Goal: Task Accomplishment & Management: Manage account settings

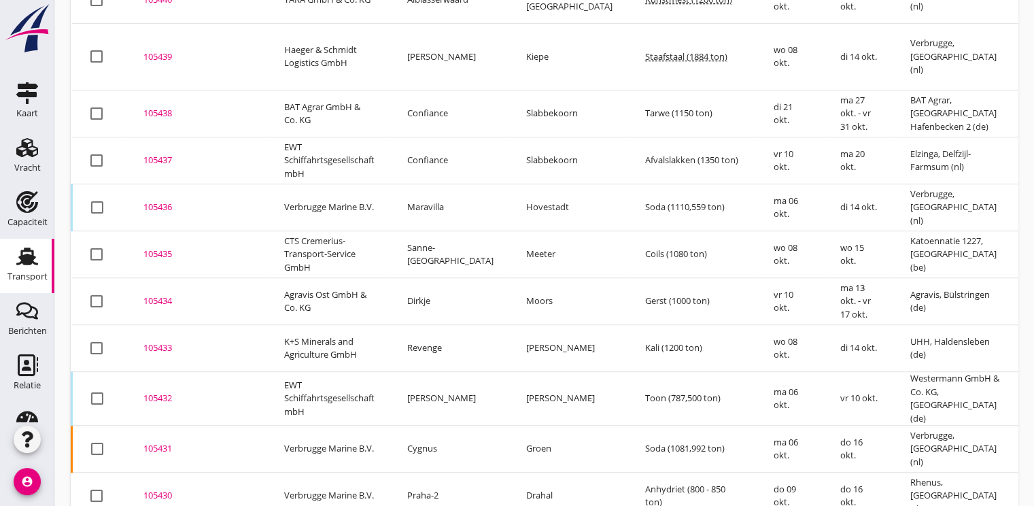
scroll to position [977, 0]
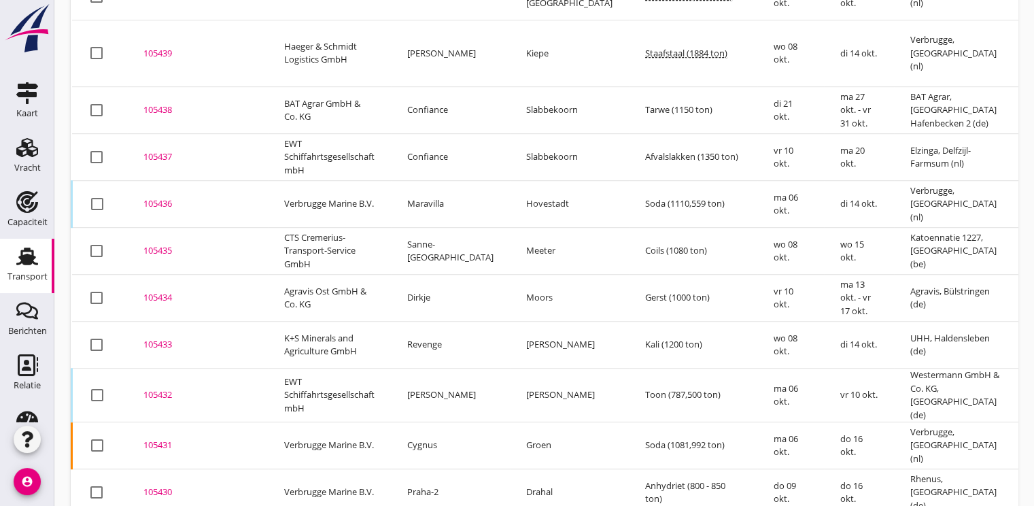
click at [163, 338] on div "105433" at bounding box center [197, 345] width 108 height 14
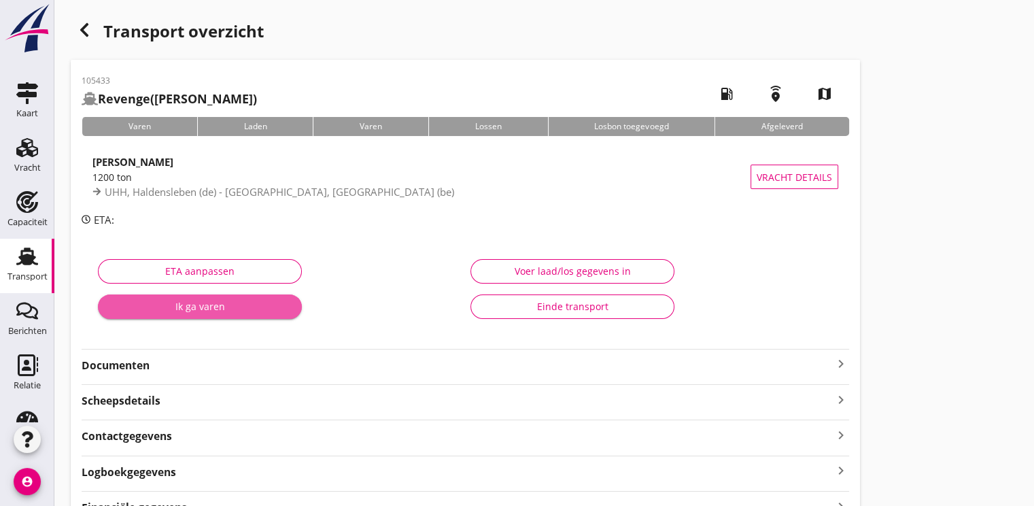
click at [163, 305] on div "Ik ga varen" at bounding box center [200, 306] width 182 height 14
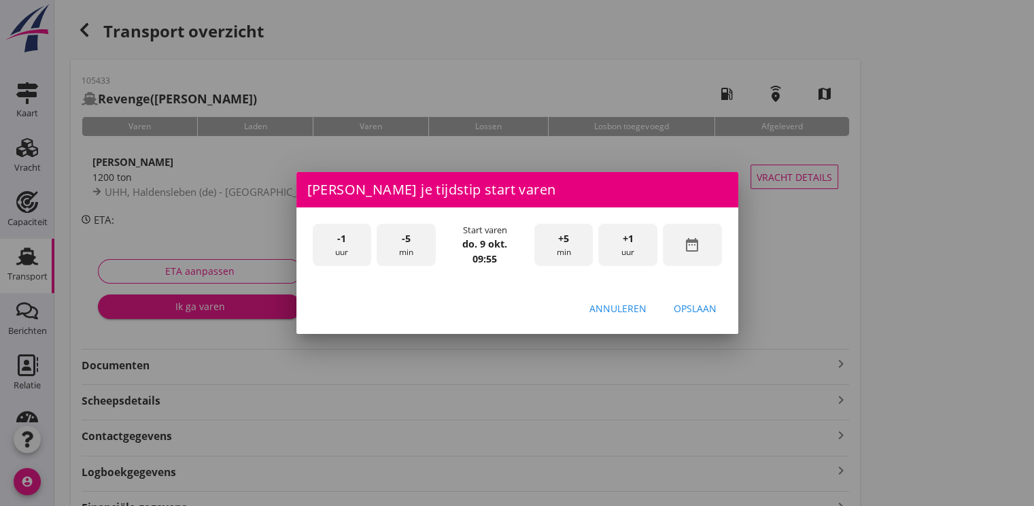
click at [685, 249] on icon "date_range" at bounding box center [692, 245] width 16 height 16
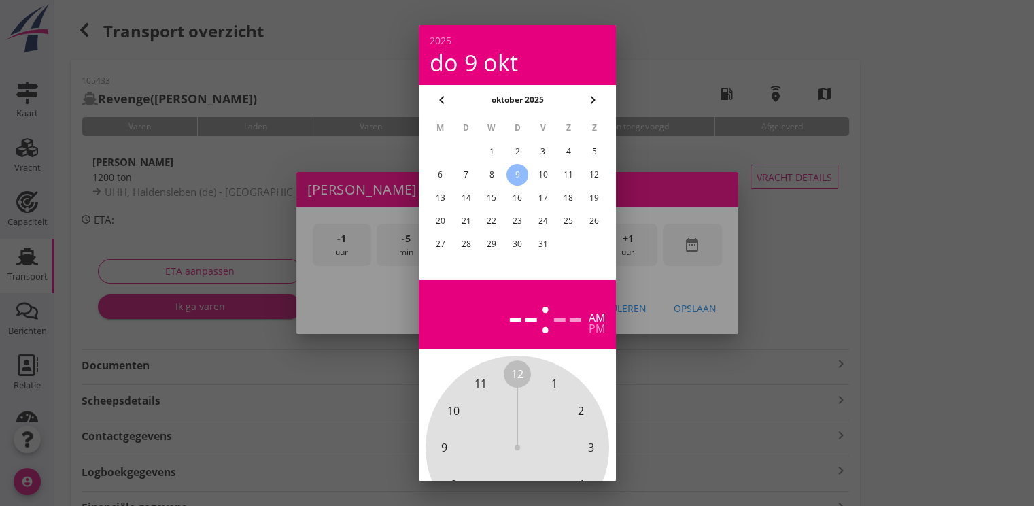
click at [498, 170] on div "8" at bounding box center [492, 175] width 22 height 22
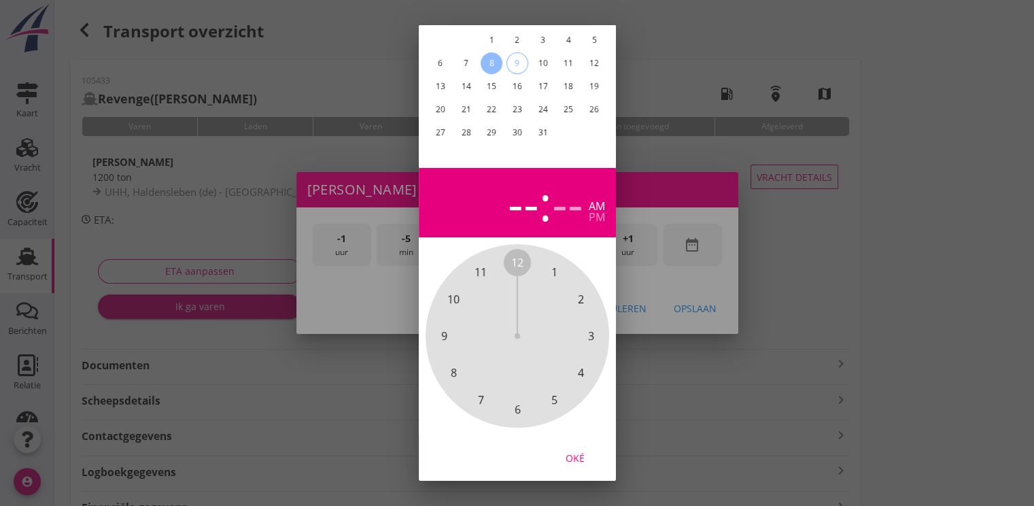
click at [574, 451] on div "Oké" at bounding box center [575, 458] width 38 height 14
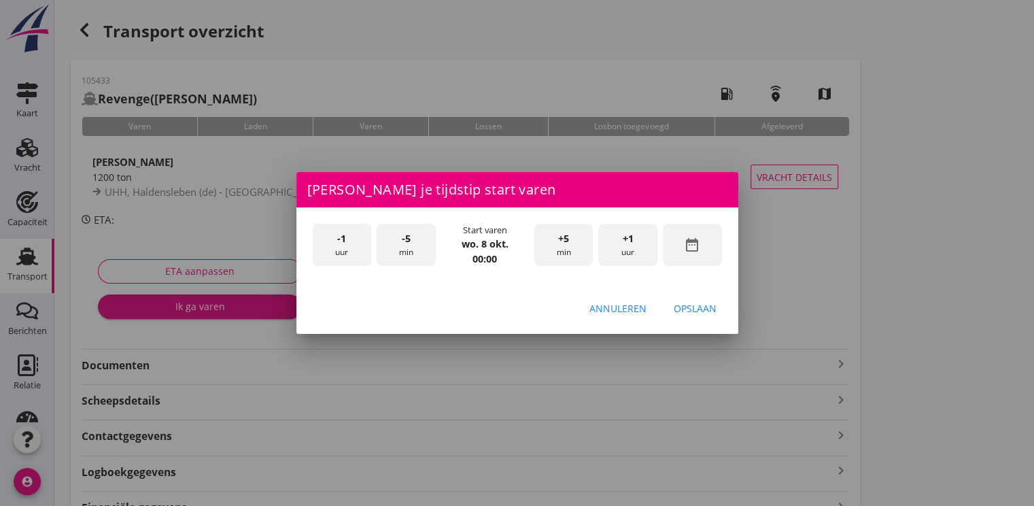
click at [645, 246] on div "+1 uur" at bounding box center [627, 245] width 59 height 43
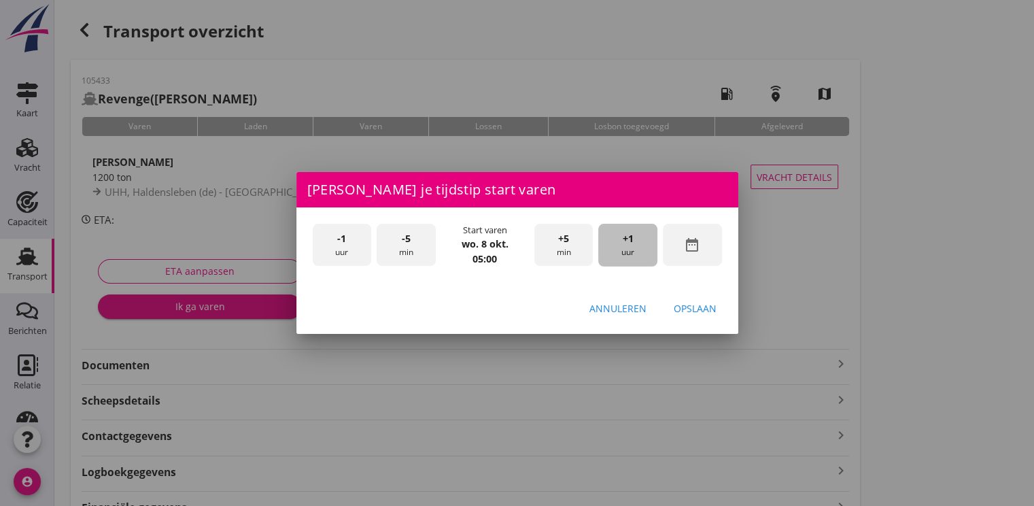
click at [645, 246] on div "+1 uur" at bounding box center [627, 245] width 59 height 43
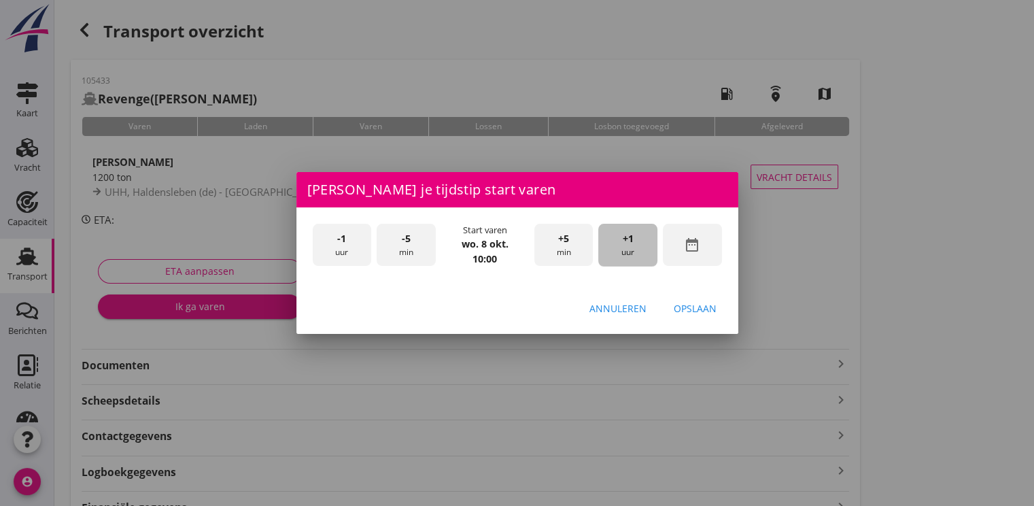
click at [645, 246] on div "+1 uur" at bounding box center [627, 245] width 59 height 43
click at [696, 304] on div "Opslaan" at bounding box center [695, 308] width 43 height 14
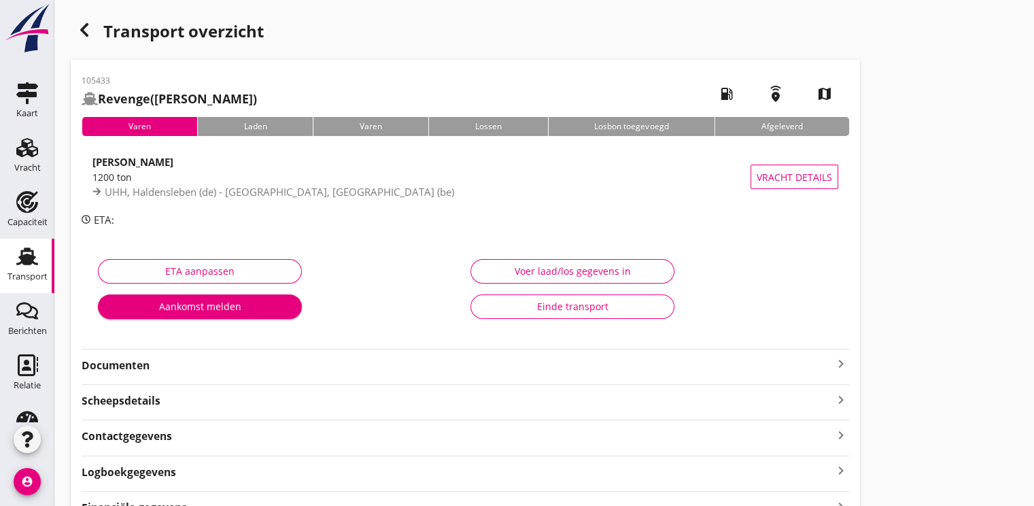
click at [198, 306] on div "Aankomst melden" at bounding box center [200, 306] width 182 height 14
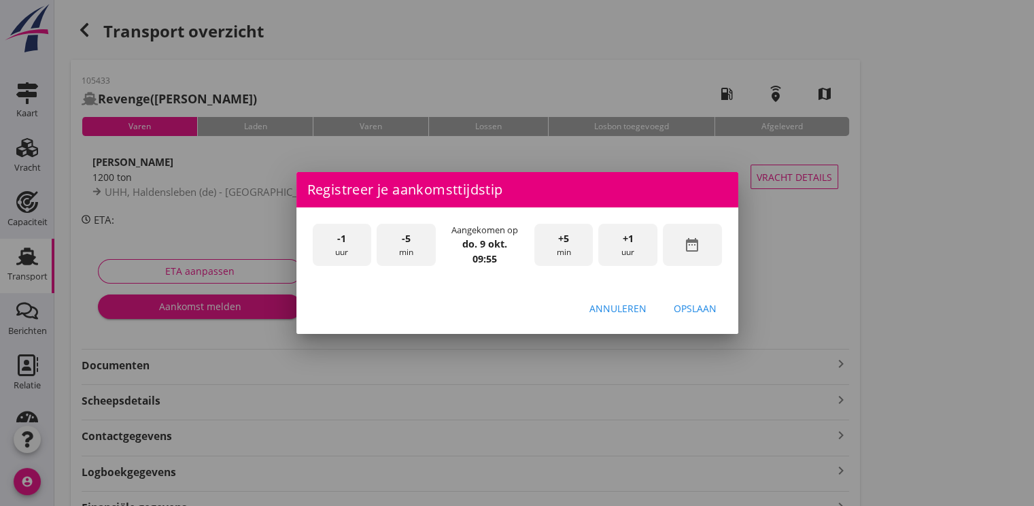
click at [699, 245] on icon "date_range" at bounding box center [692, 245] width 16 height 16
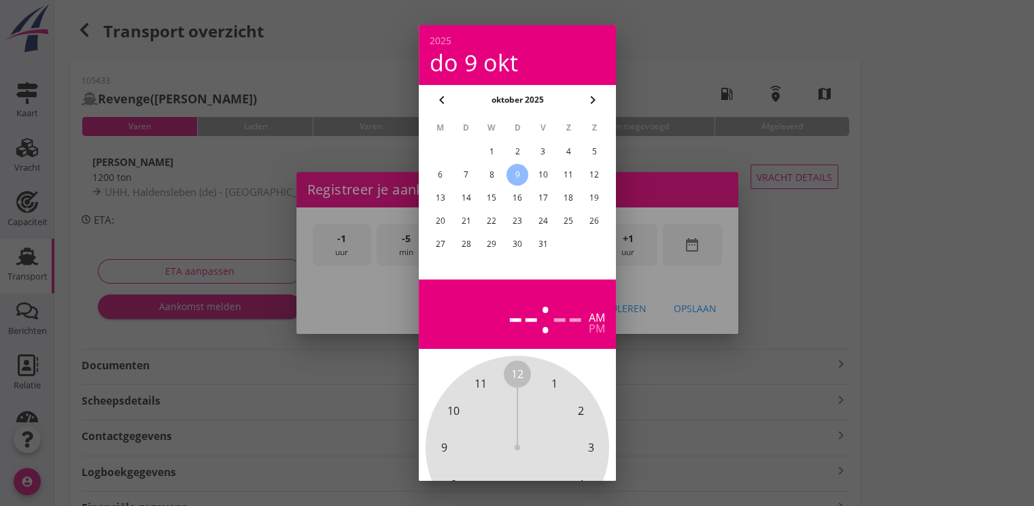
click at [498, 177] on div "8" at bounding box center [492, 175] width 22 height 22
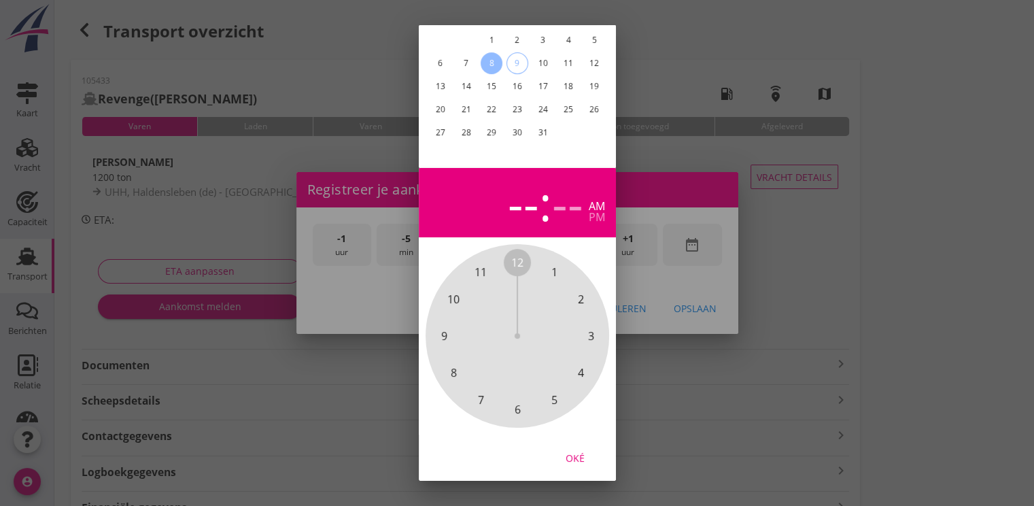
click at [574, 451] on div "Oké" at bounding box center [575, 458] width 38 height 14
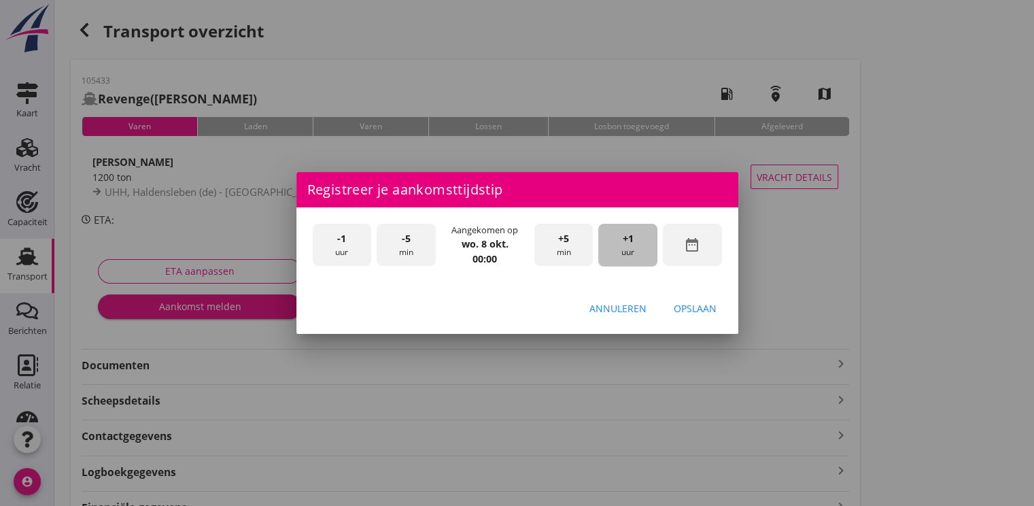
click at [635, 246] on div "+1 uur" at bounding box center [627, 245] width 59 height 43
click at [635, 244] on div "+1 uur" at bounding box center [627, 245] width 59 height 43
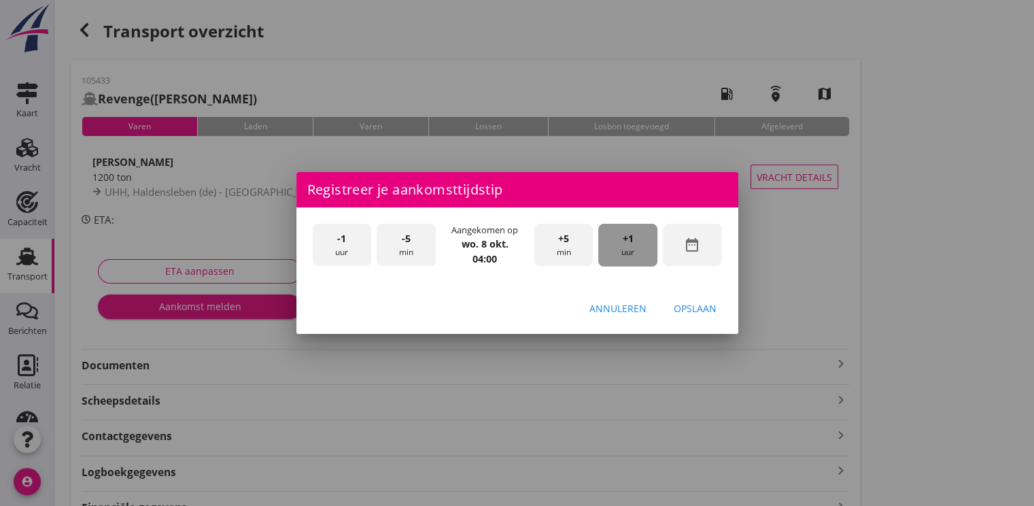
click at [636, 244] on div "+1 uur" at bounding box center [627, 245] width 59 height 43
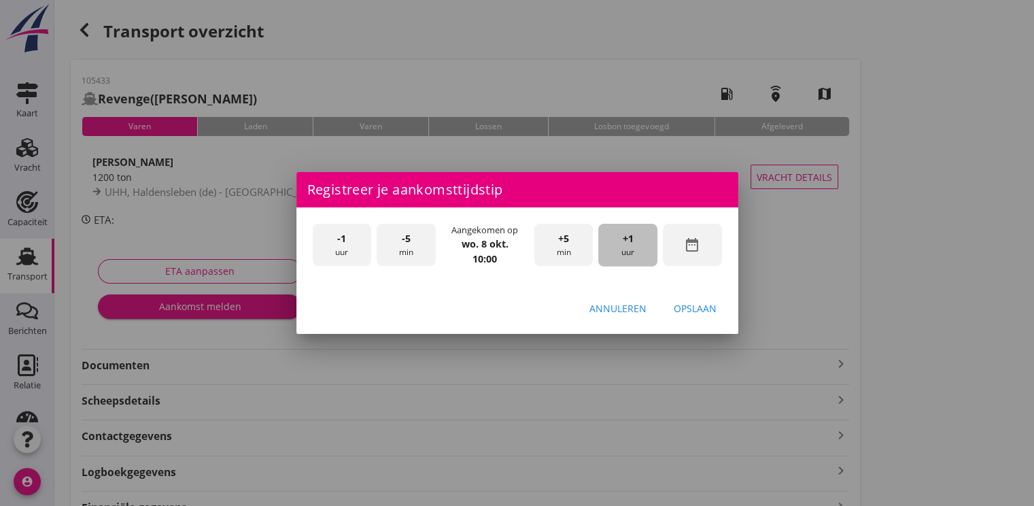
click at [636, 244] on div "+1 uur" at bounding box center [627, 245] width 59 height 43
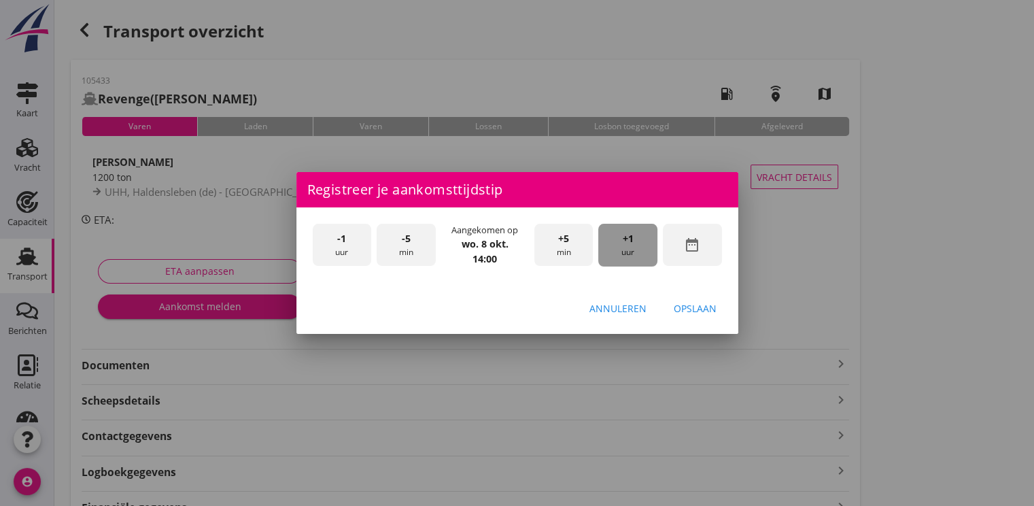
click at [636, 244] on div "+1 uur" at bounding box center [627, 245] width 59 height 43
click at [705, 315] on button "Opslaan" at bounding box center [695, 308] width 65 height 24
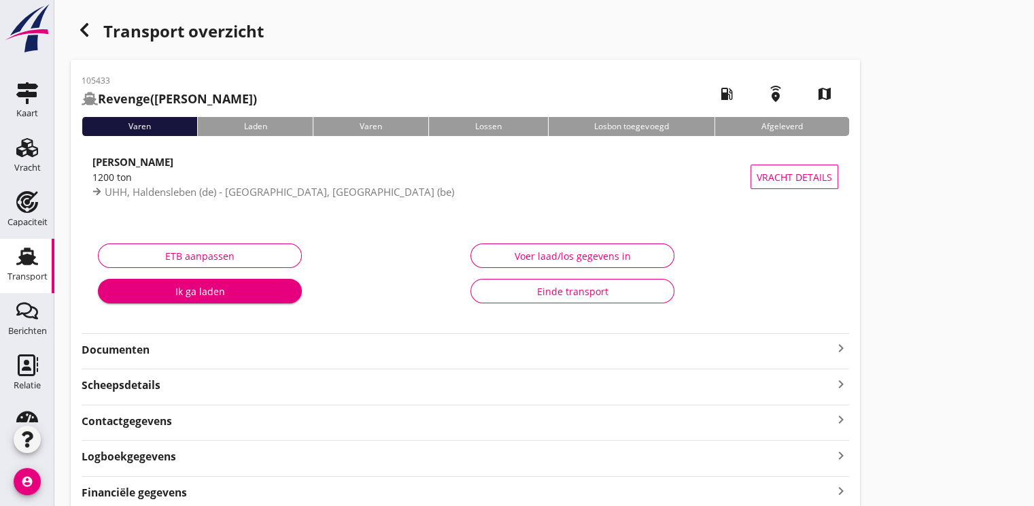
click at [220, 288] on div "Ik ga laden" at bounding box center [200, 291] width 182 height 14
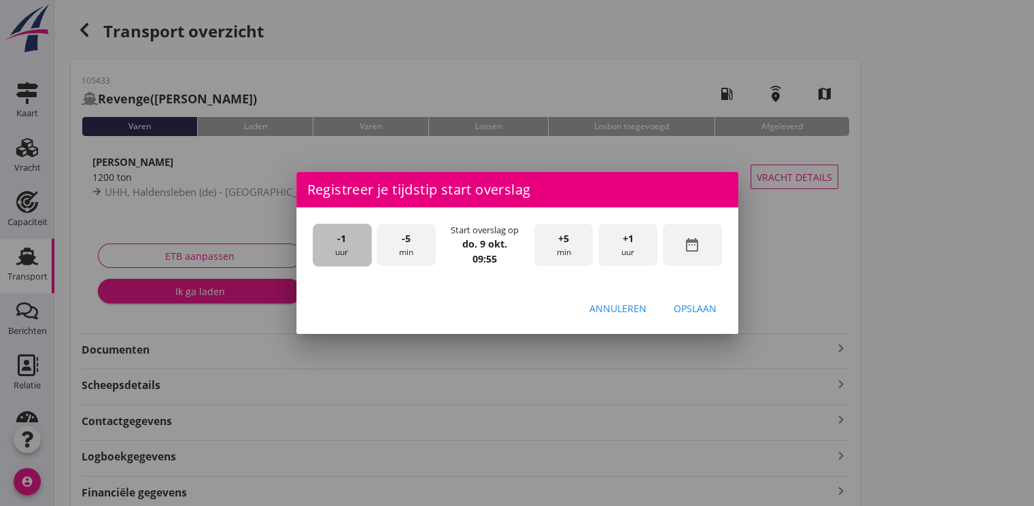
click at [343, 238] on span "-1" at bounding box center [341, 238] width 9 height 15
click at [575, 250] on div "+5 min" at bounding box center [563, 245] width 59 height 43
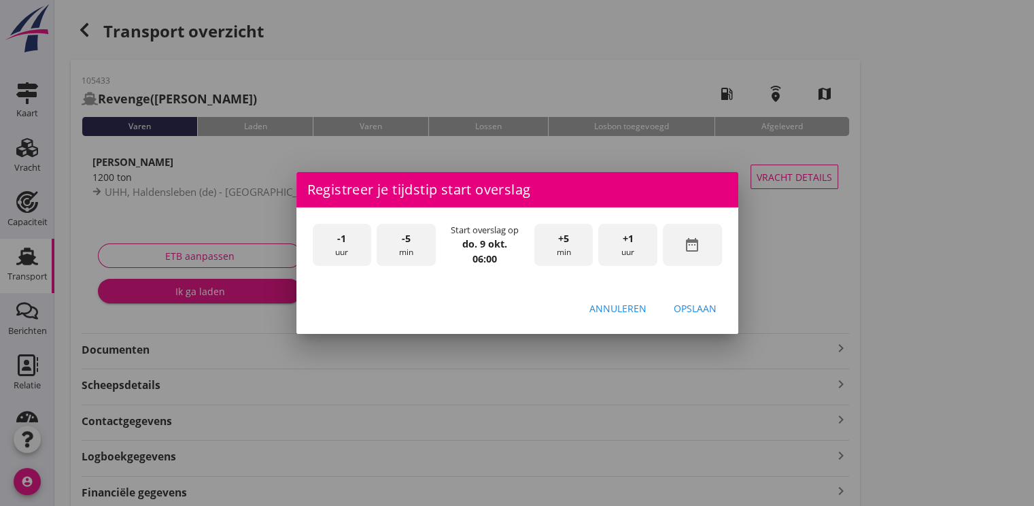
click at [687, 311] on div "Opslaan" at bounding box center [695, 308] width 43 height 14
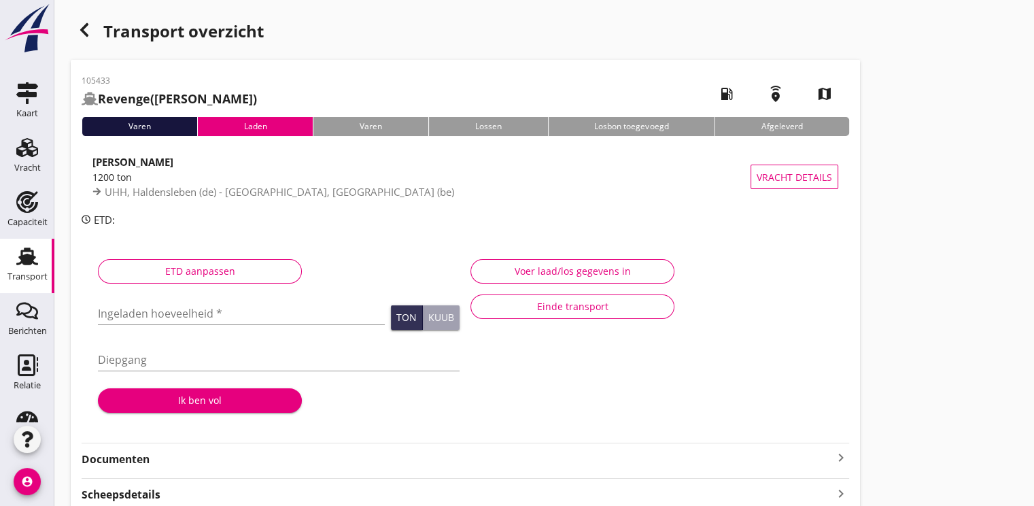
click at [209, 272] on div "ETD aanpassen" at bounding box center [199, 271] width 181 height 14
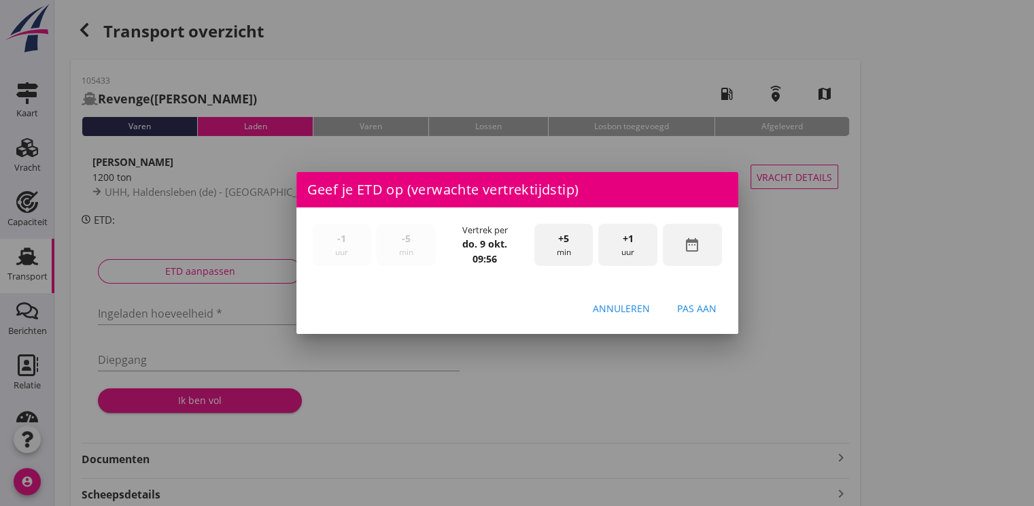
click at [624, 312] on div "Annuleren" at bounding box center [621, 308] width 57 height 14
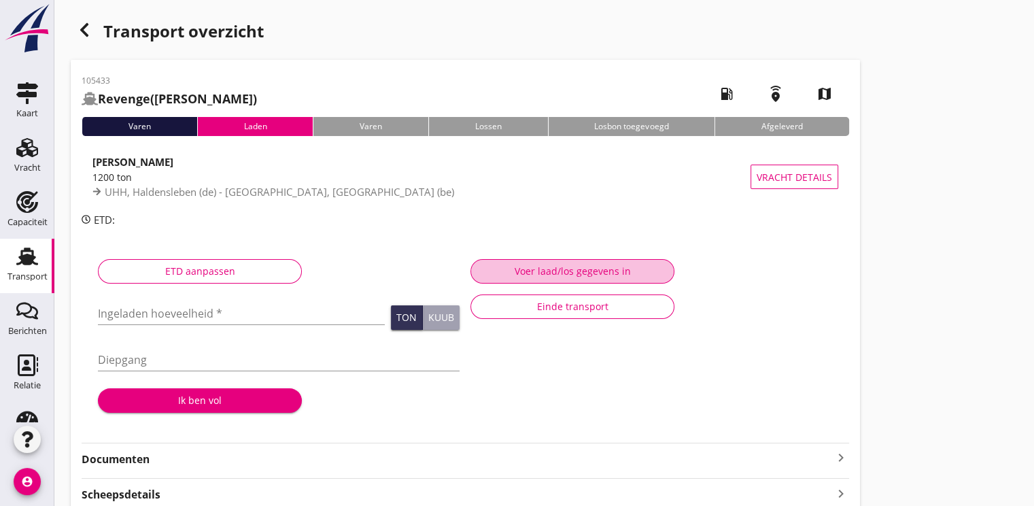
click at [601, 269] on div "Voer laad/los gegevens in" at bounding box center [572, 271] width 181 height 14
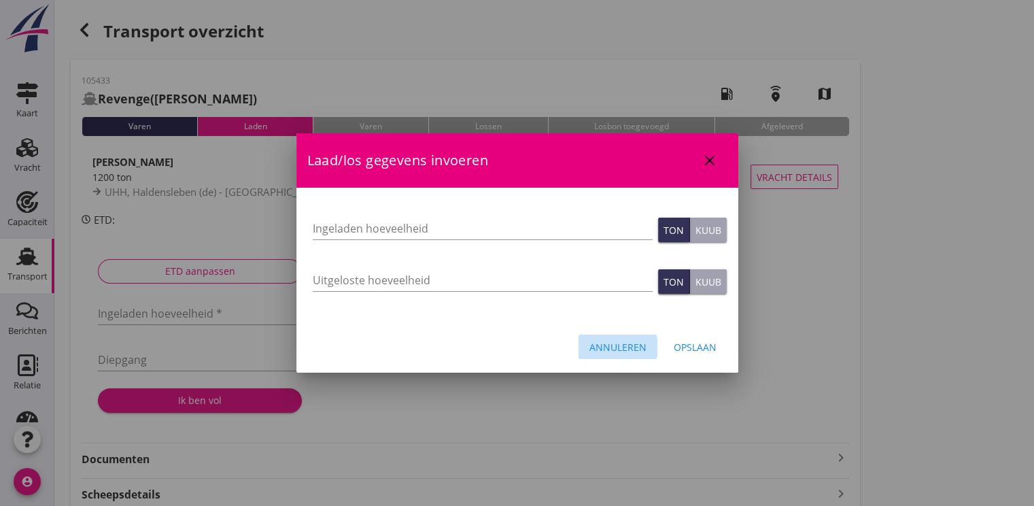
click at [623, 340] on div "Annuleren" at bounding box center [617, 347] width 57 height 14
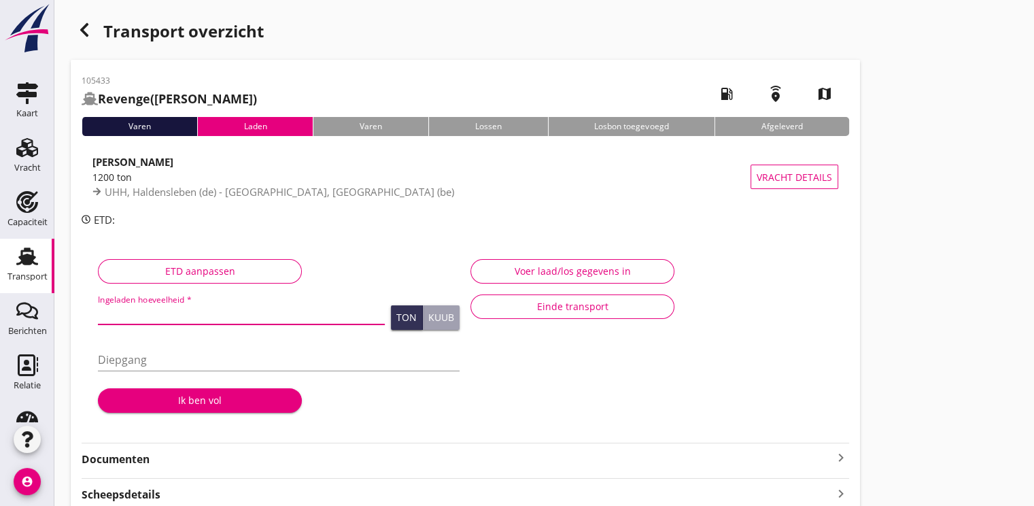
click at [151, 313] on input "Ingeladen hoeveelheid *" at bounding box center [241, 314] width 287 height 22
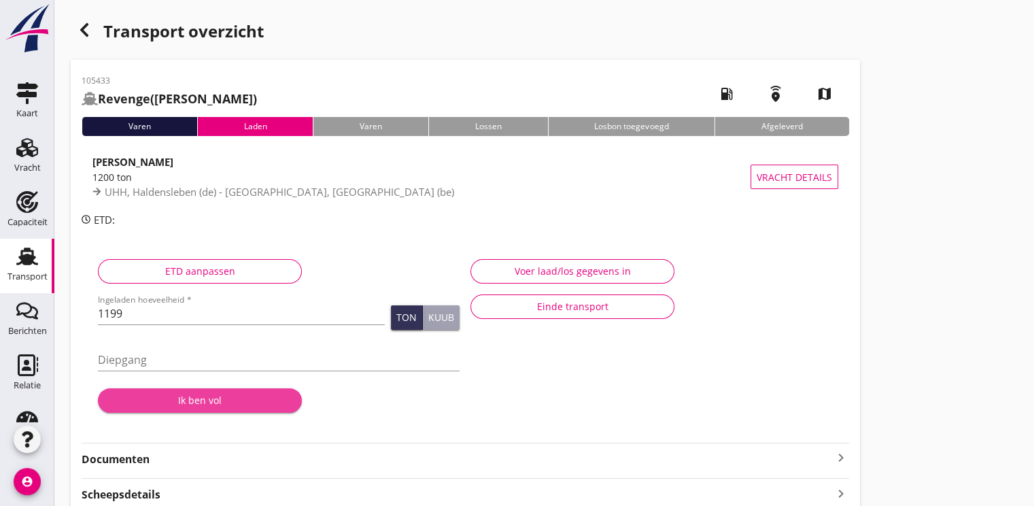
click at [179, 393] on div "Ik ben vol" at bounding box center [200, 400] width 182 height 14
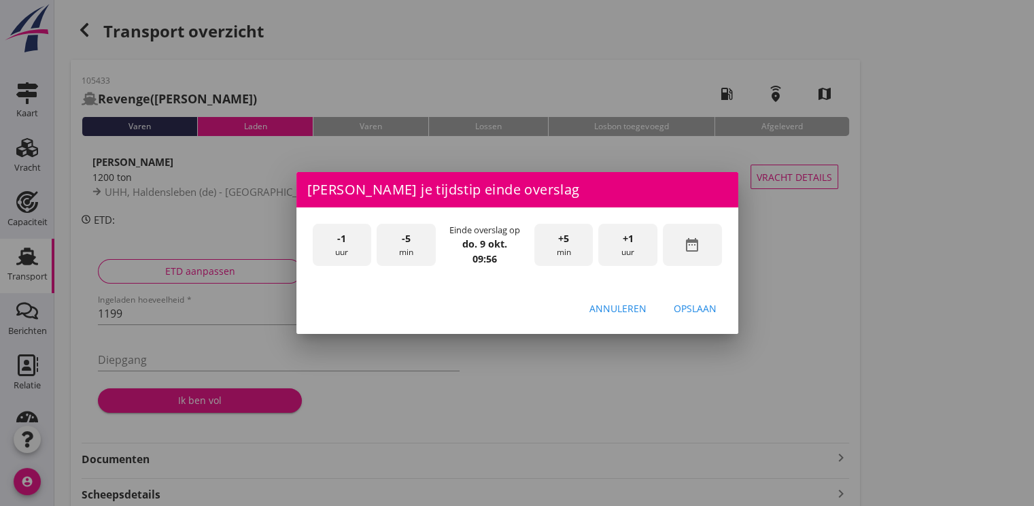
click at [606, 301] on div "Annuleren" at bounding box center [617, 308] width 57 height 14
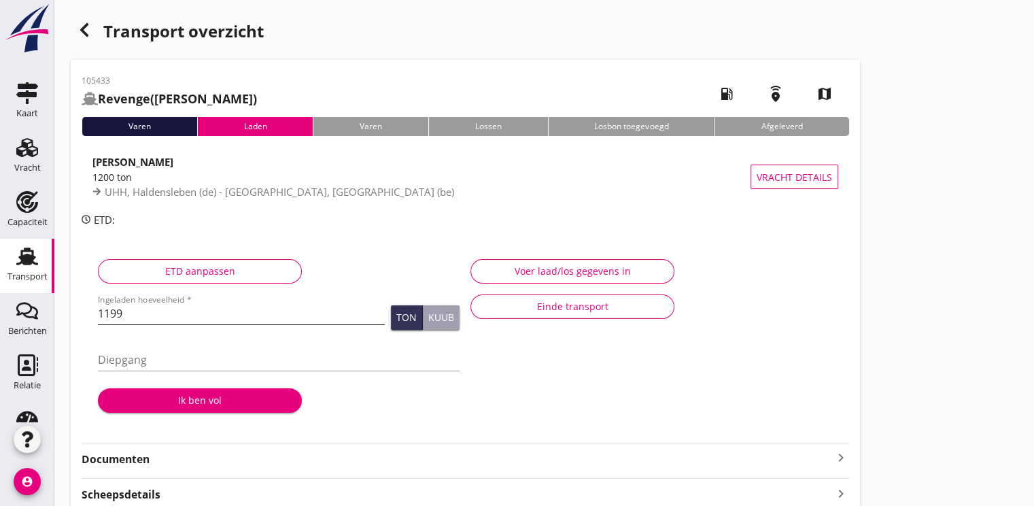
click at [161, 319] on input "1199" at bounding box center [241, 314] width 287 height 22
type input "1199.875"
click at [171, 400] on div "Ik ben vol" at bounding box center [200, 400] width 182 height 14
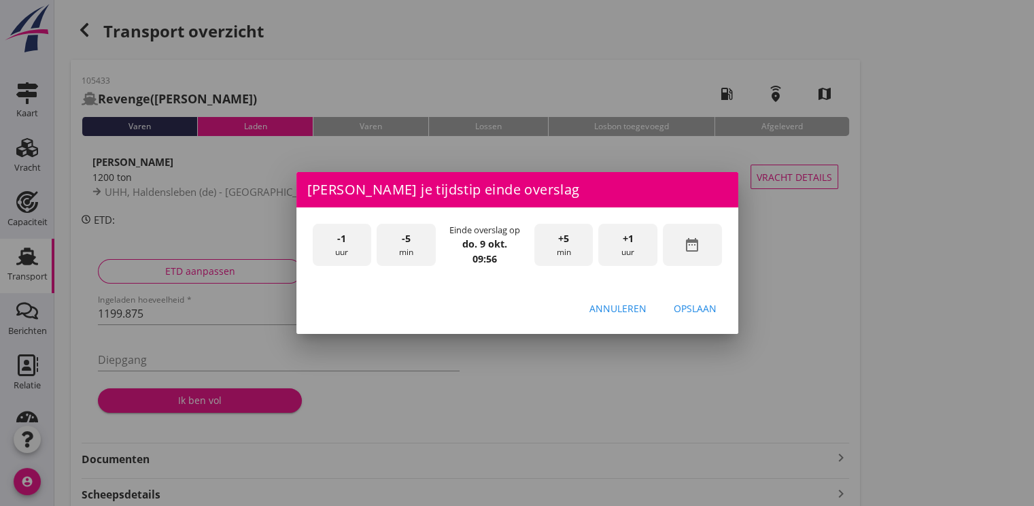
click at [704, 252] on div "date_range" at bounding box center [692, 245] width 59 height 43
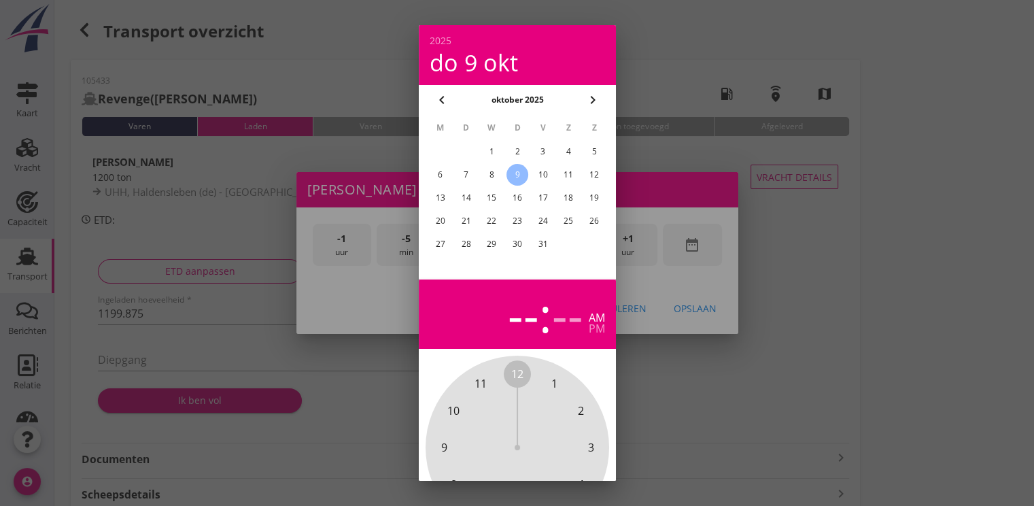
click at [484, 177] on div "8" at bounding box center [492, 175] width 22 height 22
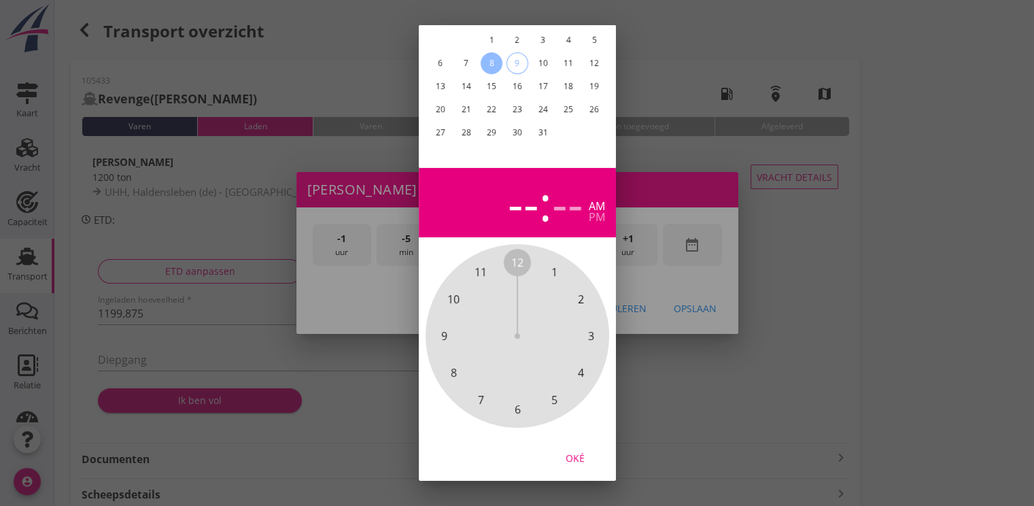
click at [571, 451] on div "Oké" at bounding box center [575, 458] width 38 height 14
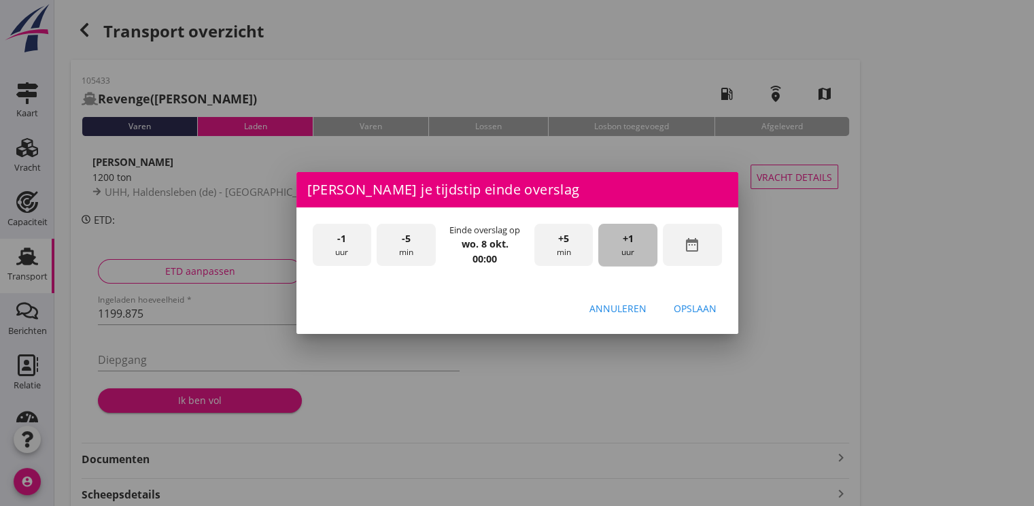
click at [623, 241] on span "+1" at bounding box center [628, 238] width 11 height 15
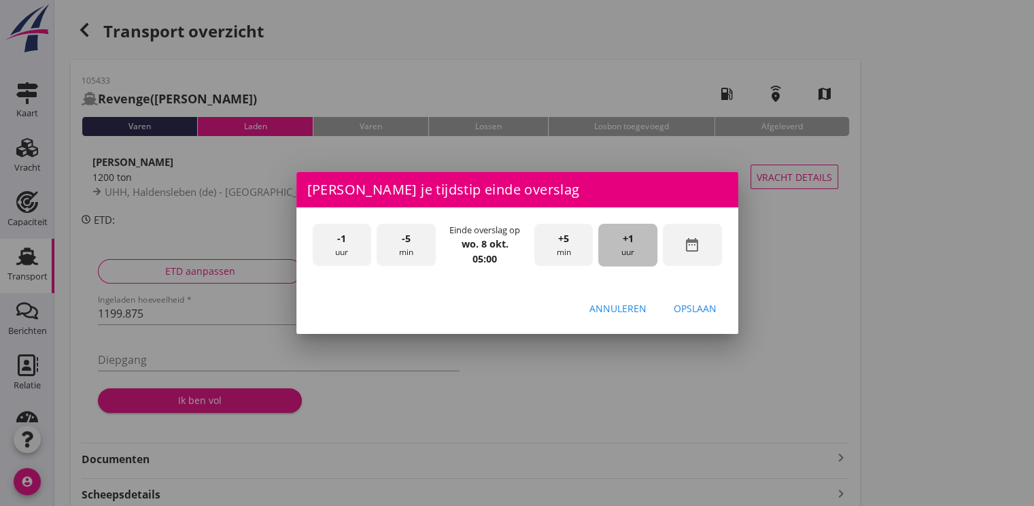
click at [623, 241] on span "+1" at bounding box center [628, 238] width 11 height 15
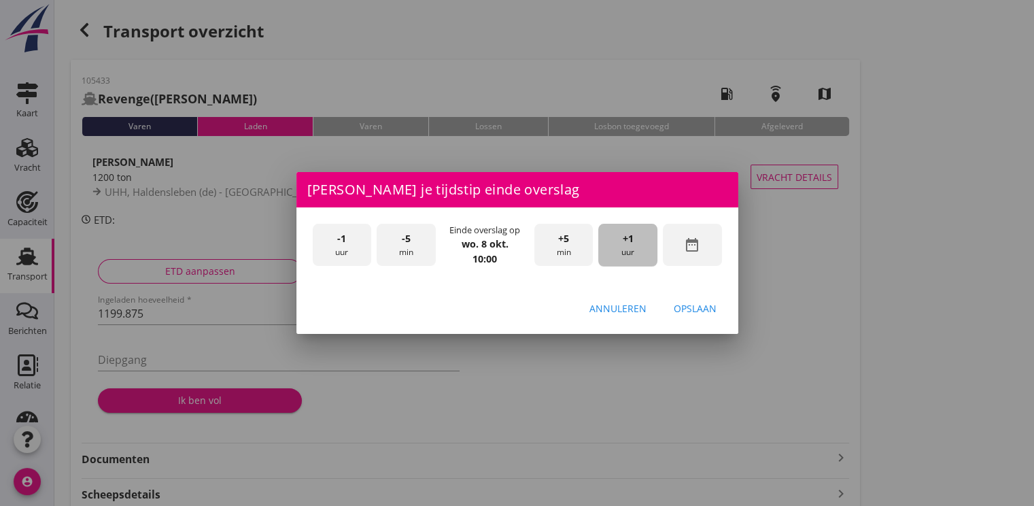
click at [623, 241] on span "+1" at bounding box center [628, 238] width 11 height 15
click at [679, 305] on div "Opslaan" at bounding box center [695, 308] width 43 height 14
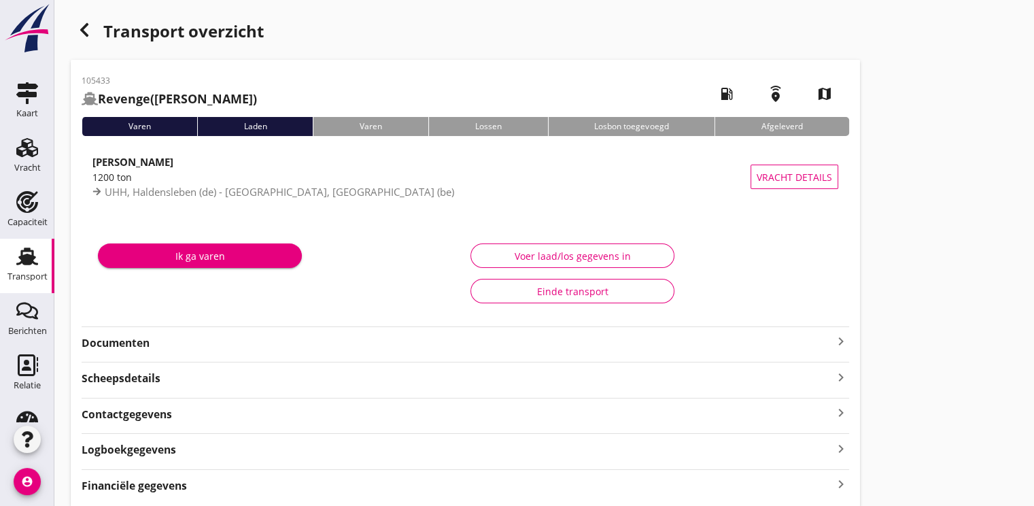
click at [231, 253] on div "Ik ga varen" at bounding box center [200, 256] width 182 height 14
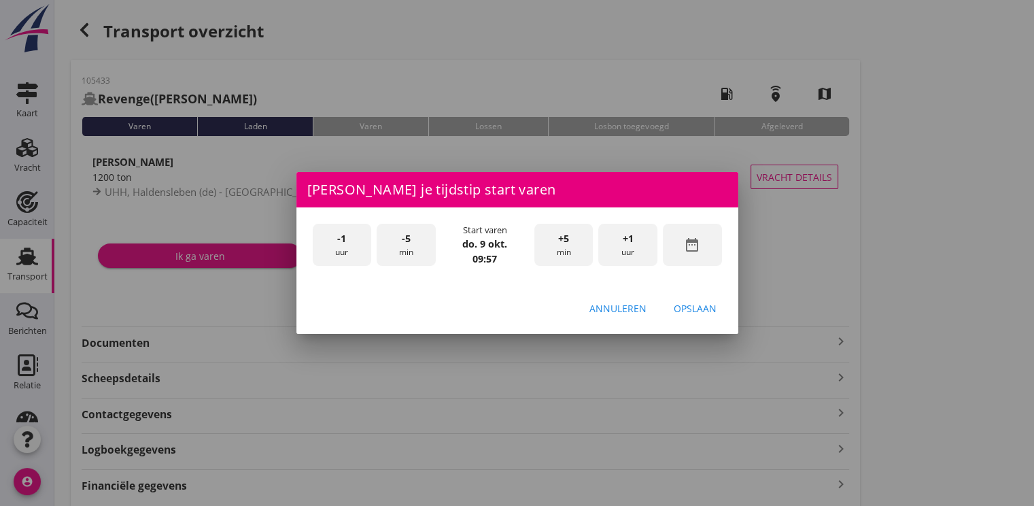
click at [699, 243] on icon "date_range" at bounding box center [692, 245] width 16 height 16
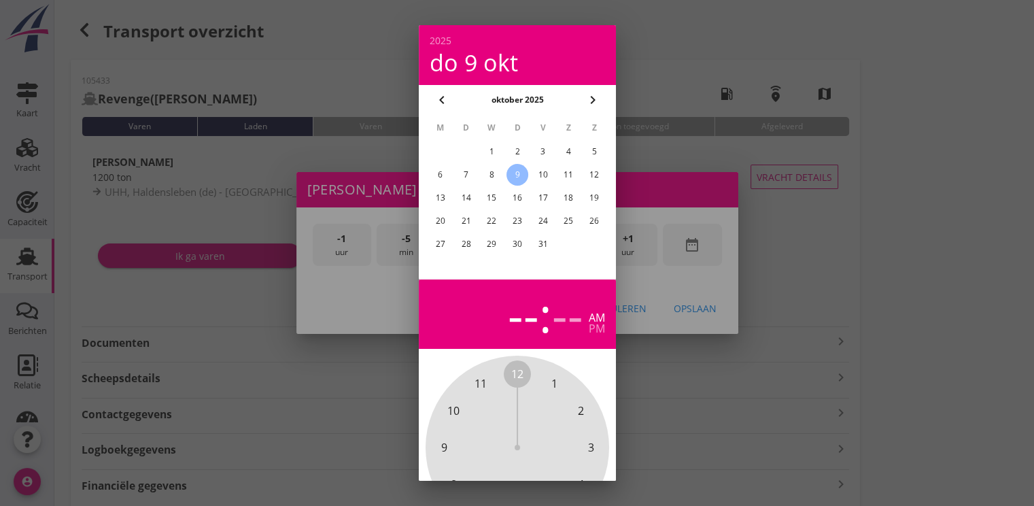
click at [490, 174] on div "8" at bounding box center [492, 175] width 22 height 22
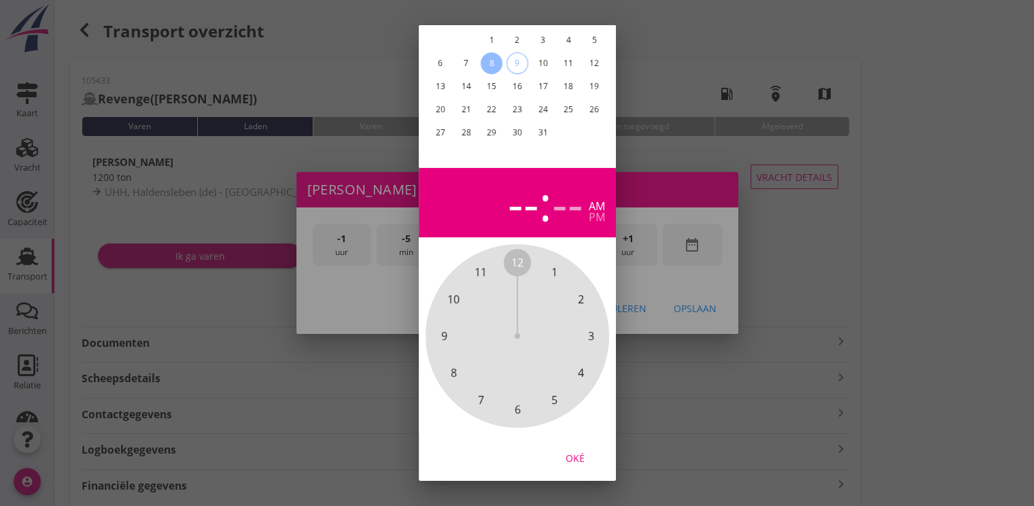
click at [577, 451] on div "Oké" at bounding box center [575, 458] width 38 height 14
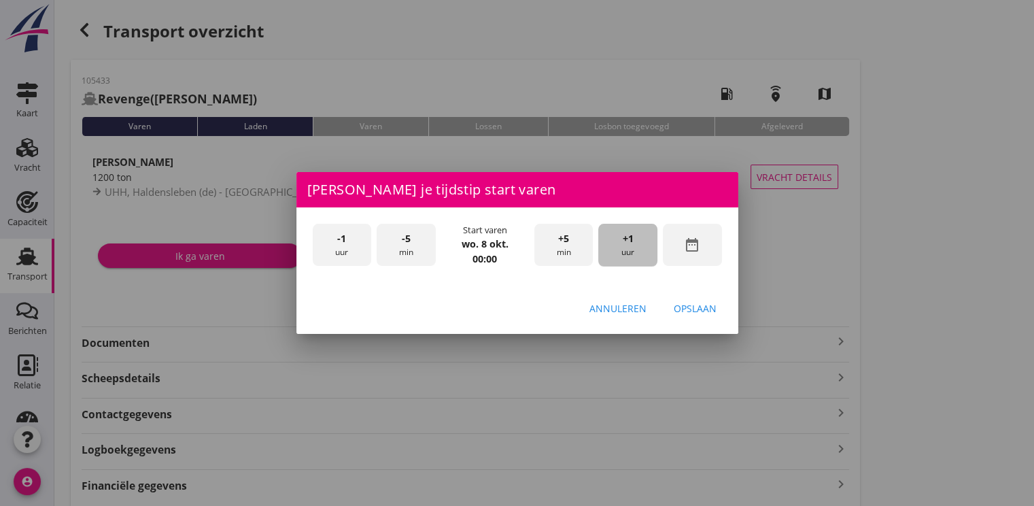
click at [634, 259] on div "+1 uur" at bounding box center [627, 245] width 59 height 43
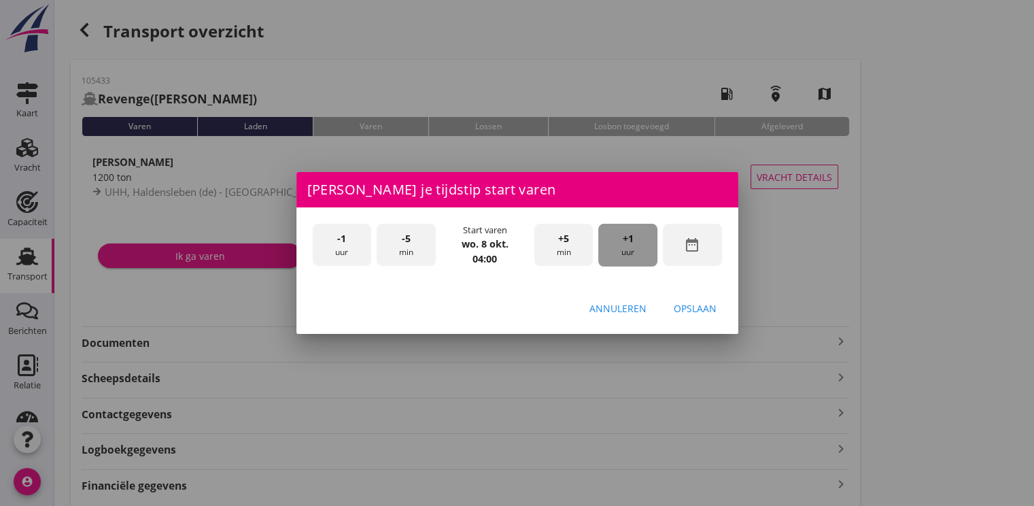
click at [634, 259] on div "+1 uur" at bounding box center [627, 245] width 59 height 43
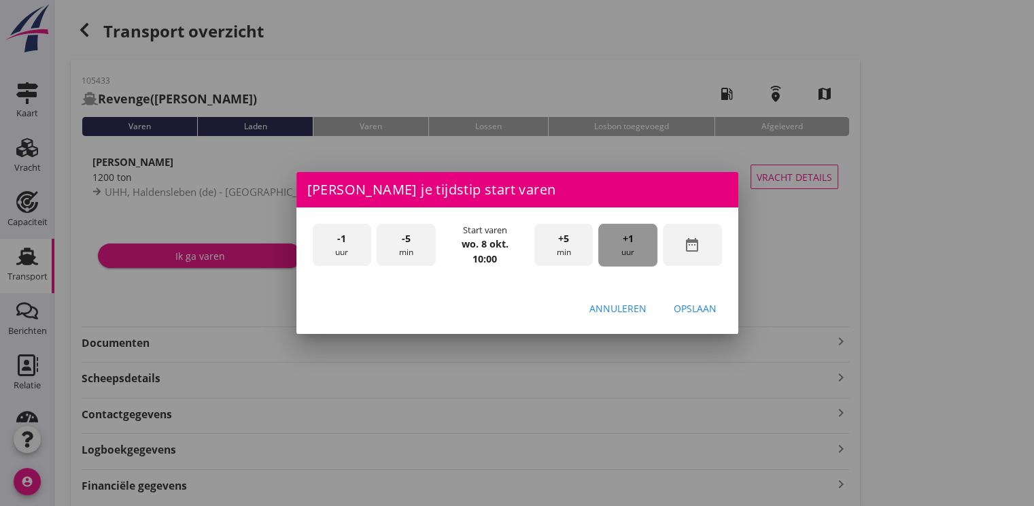
click at [634, 259] on div "+1 uur" at bounding box center [627, 245] width 59 height 43
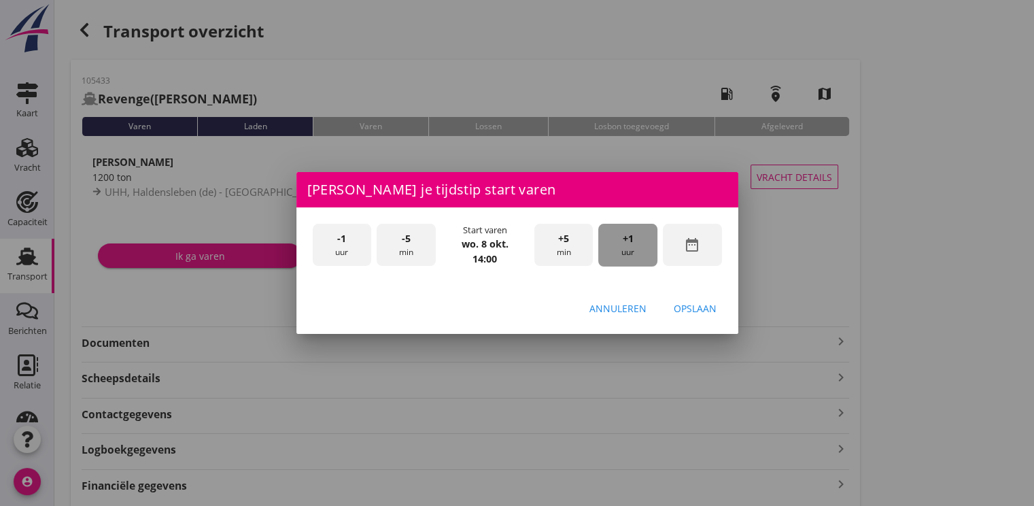
click at [634, 259] on div "+1 uur" at bounding box center [627, 245] width 59 height 43
click at [700, 315] on button "Opslaan" at bounding box center [695, 308] width 65 height 24
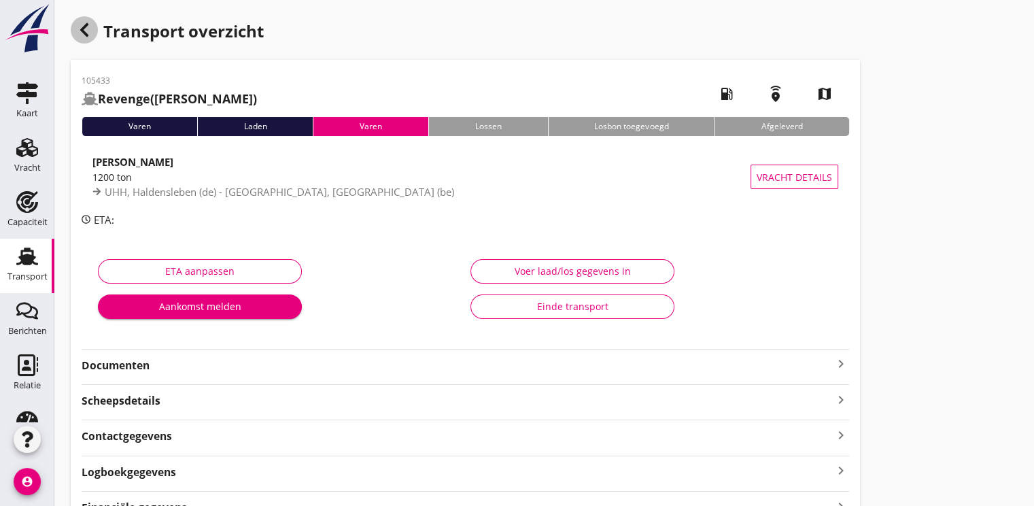
click at [78, 35] on icon "button" at bounding box center [84, 30] width 16 height 16
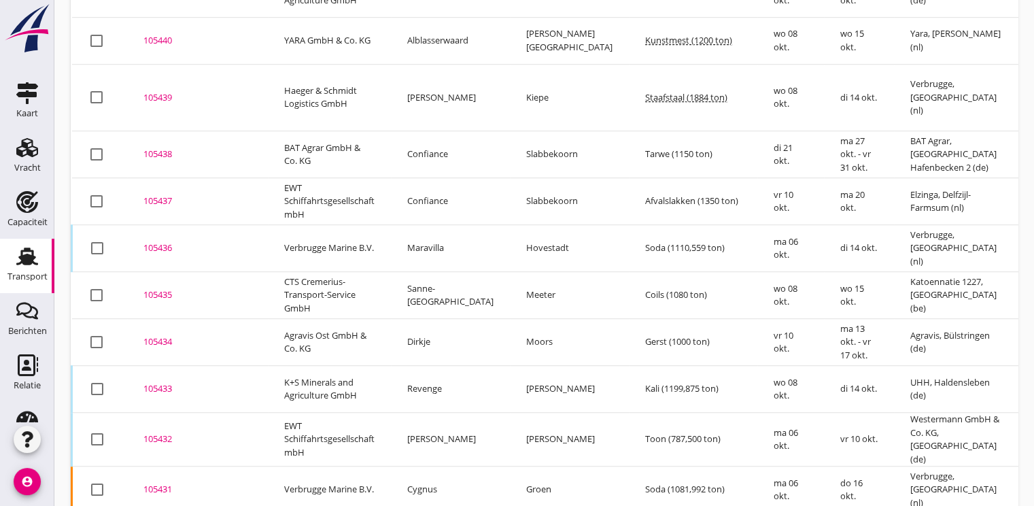
scroll to position [935, 0]
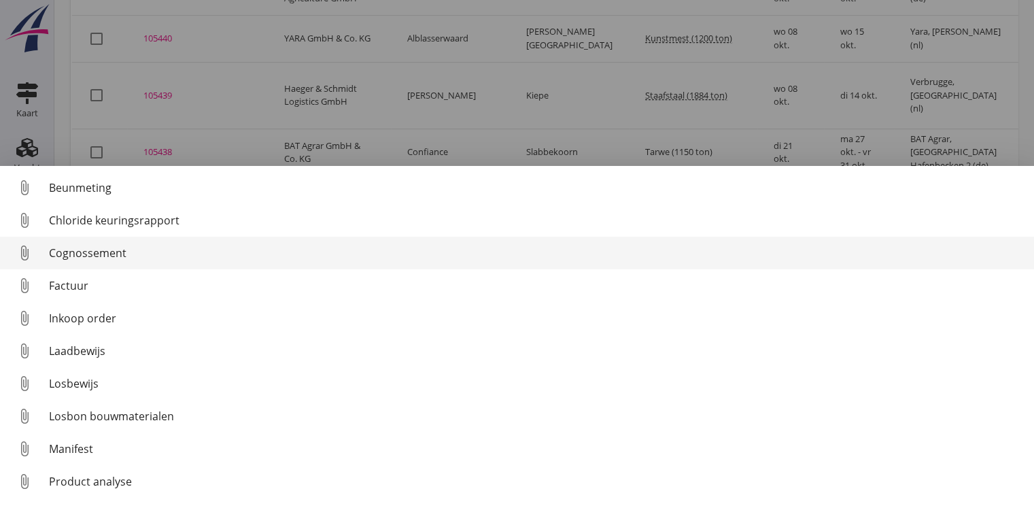
click at [103, 253] on div "Cognossement" at bounding box center [536, 253] width 974 height 16
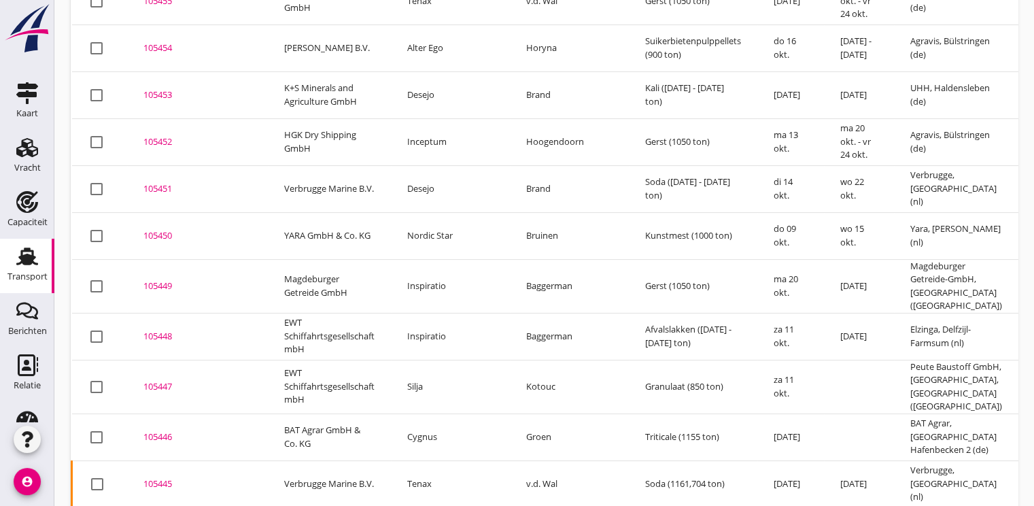
scroll to position [0, 0]
